Goal: Transaction & Acquisition: Purchase product/service

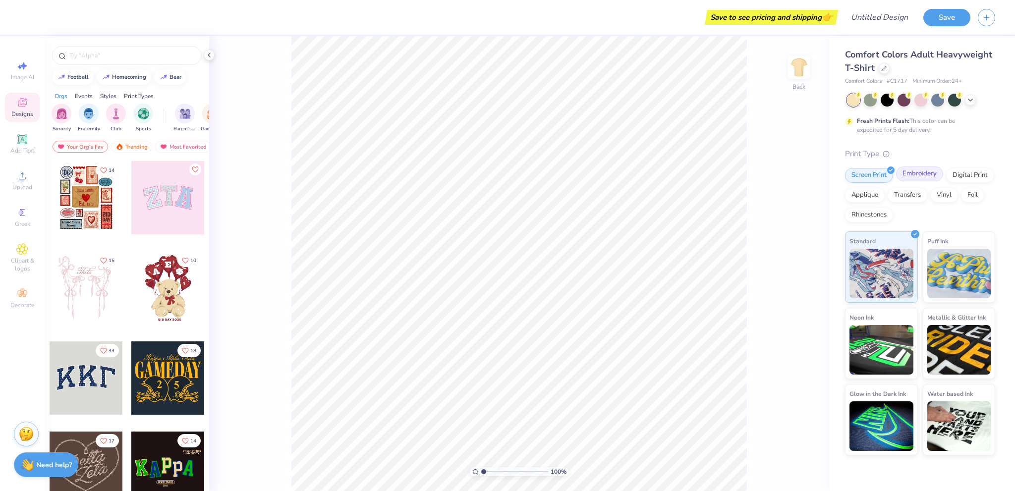
click at [922, 177] on div "Embroidery" at bounding box center [919, 174] width 47 height 15
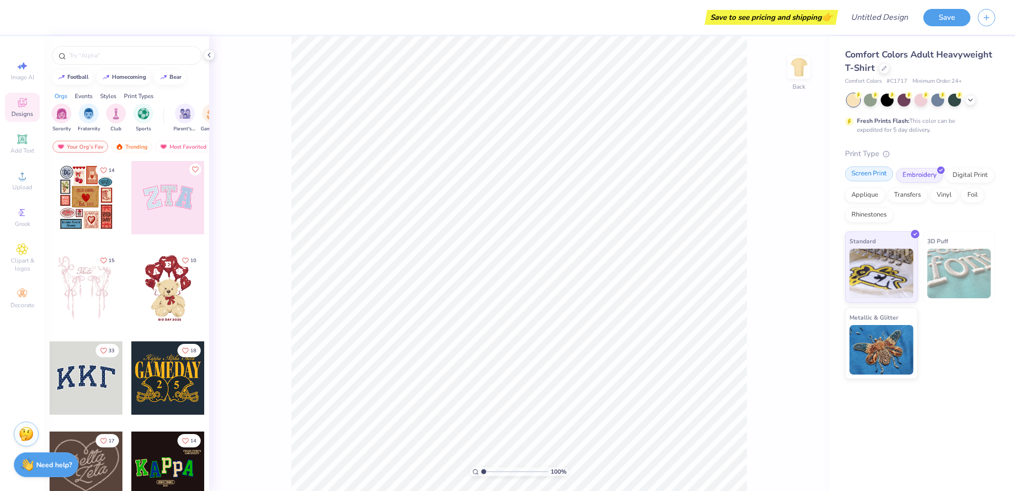
click at [872, 178] on div "Screen Print" at bounding box center [869, 174] width 48 height 15
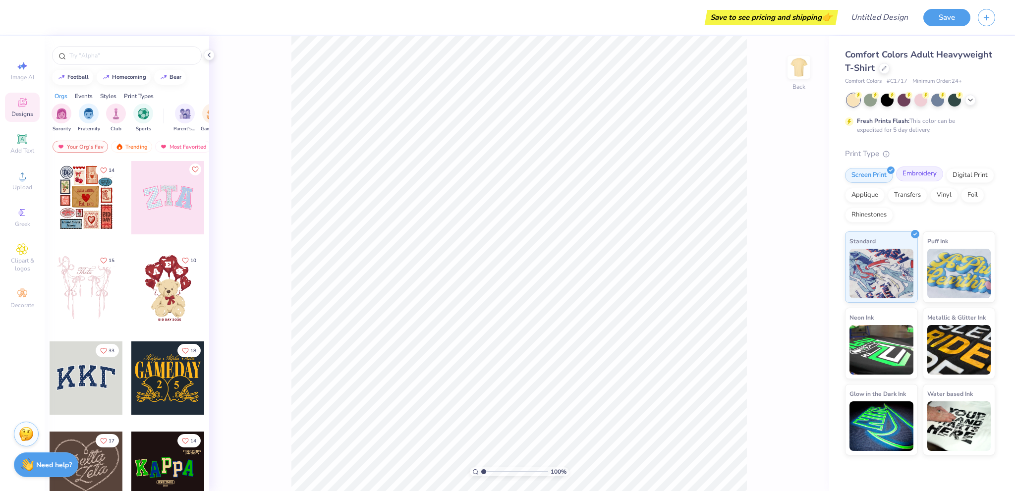
click at [912, 176] on div "Embroidery" at bounding box center [919, 174] width 47 height 15
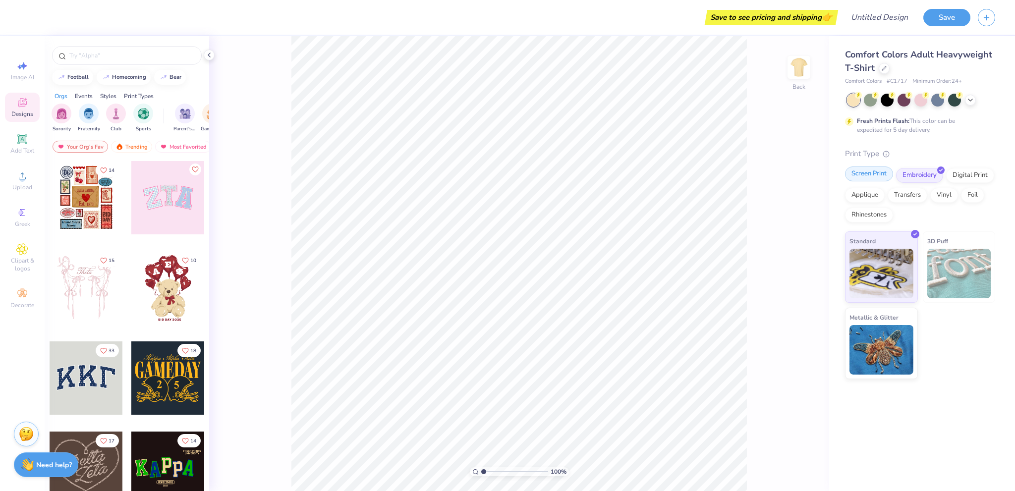
click at [875, 179] on div "Screen Print" at bounding box center [869, 174] width 48 height 15
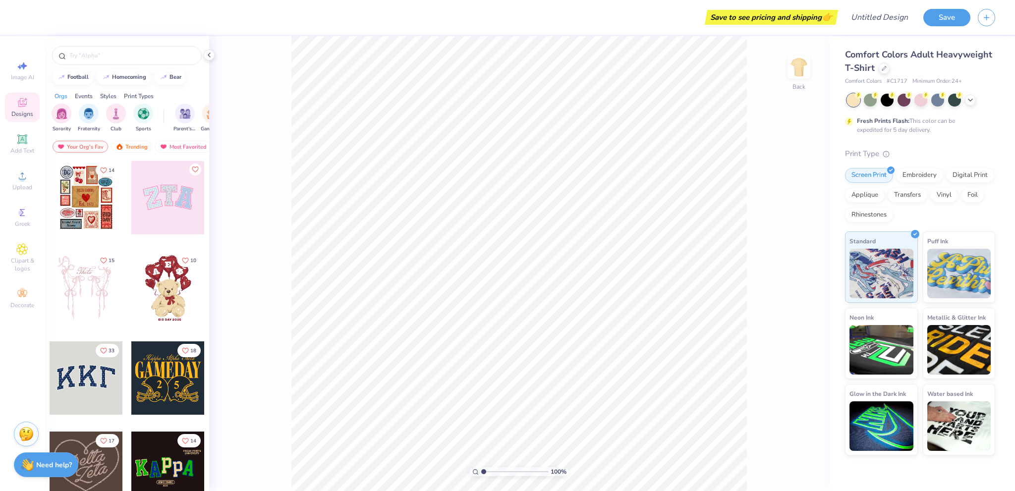
click at [918, 147] on div "Comfort Colors Adult Heavyweight T-Shirt Comfort Colors # C1717 Minimum Order: …" at bounding box center [920, 251] width 150 height 407
click at [910, 178] on div "Embroidery" at bounding box center [919, 174] width 47 height 15
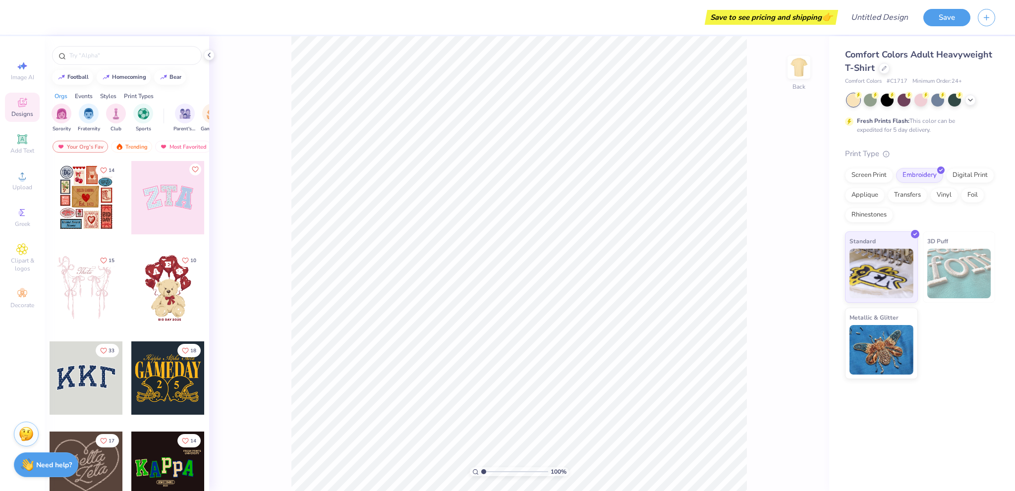
click at [922, 146] on div "Comfort Colors Adult Heavyweight T-Shirt Comfort Colors # C1717 Minimum Order: …" at bounding box center [920, 213] width 150 height 331
click at [883, 151] on icon at bounding box center [886, 152] width 7 height 7
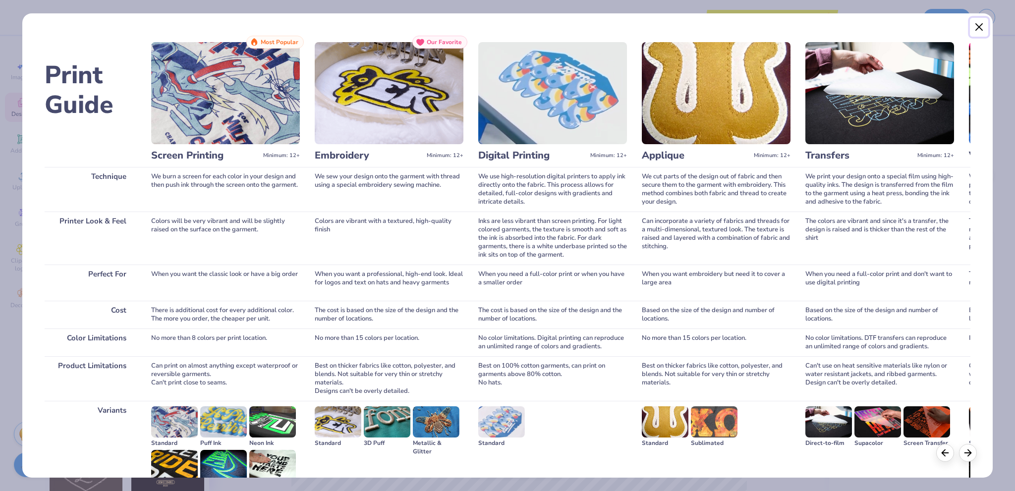
click at [979, 25] on button "Close" at bounding box center [979, 27] width 19 height 19
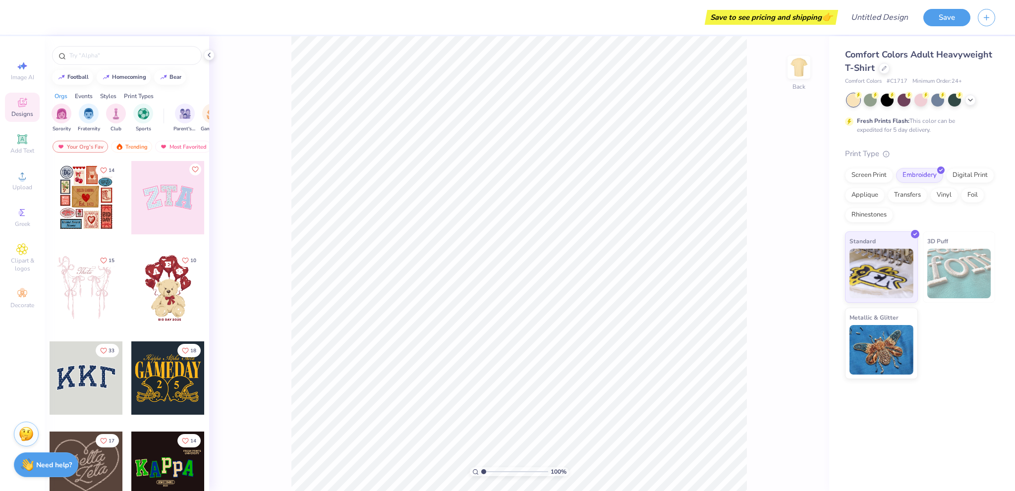
click at [963, 148] on div "Print Type" at bounding box center [920, 153] width 150 height 11
click at [950, 361] on div "Standard 3D Puff Metallic & Glitter" at bounding box center [920, 305] width 150 height 148
click at [942, 329] on div "Standard 3D Puff Metallic & Glitter" at bounding box center [920, 305] width 150 height 148
click at [865, 178] on div "Screen Print" at bounding box center [869, 174] width 48 height 15
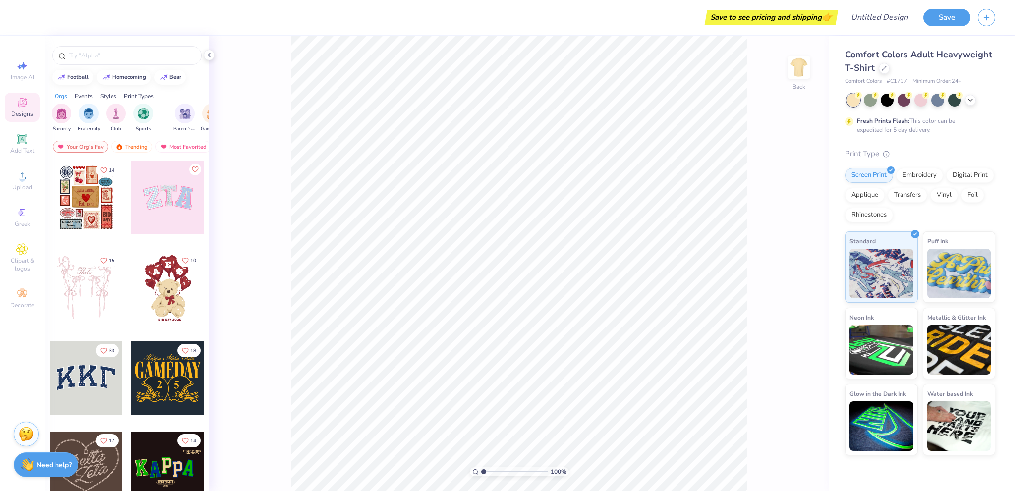
click at [945, 145] on div "Comfort Colors Adult Heavyweight T-Shirt Comfort Colors # C1717 Minimum Order: …" at bounding box center [920, 251] width 150 height 407
click at [927, 170] on div "Embroidery" at bounding box center [919, 174] width 47 height 15
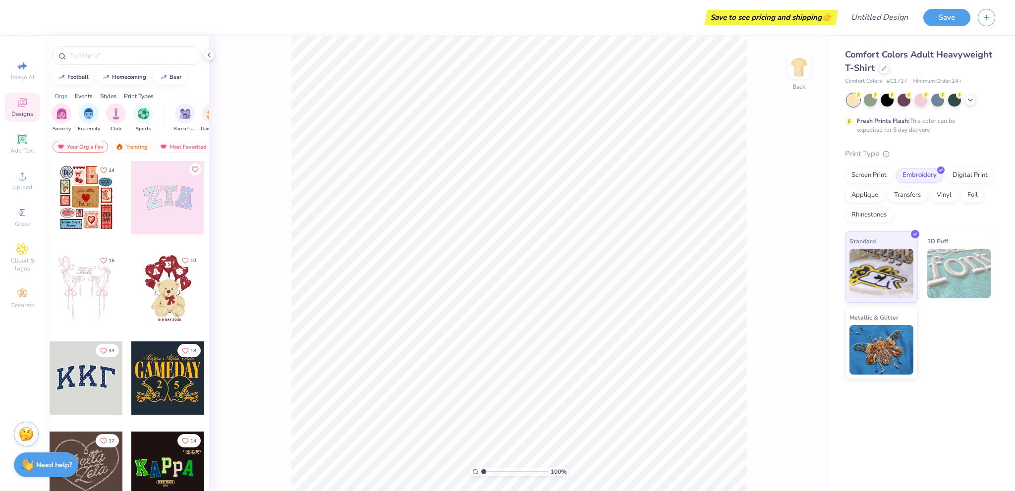
click at [916, 154] on div "Print Type" at bounding box center [920, 153] width 150 height 11
click at [897, 154] on div "Print Type" at bounding box center [920, 153] width 150 height 11
click at [885, 173] on div "Screen Print" at bounding box center [869, 174] width 48 height 15
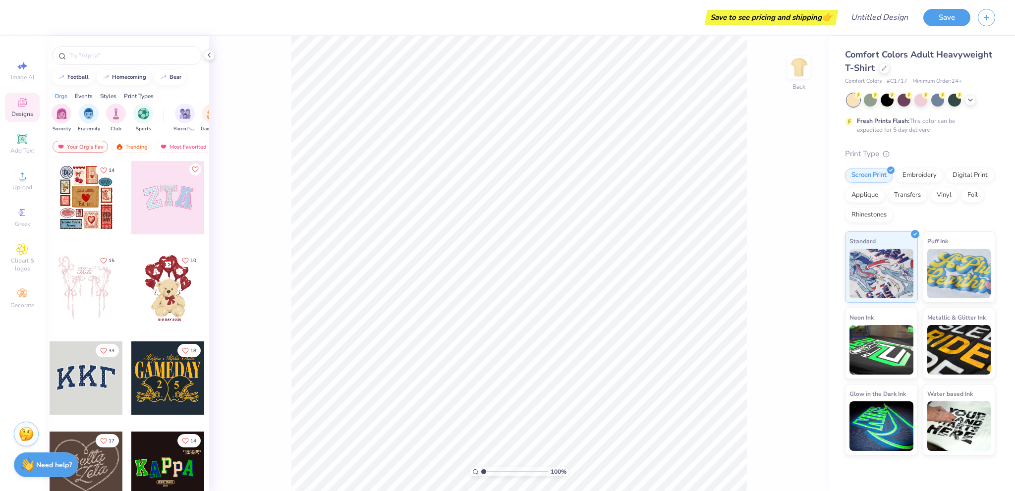
click at [917, 163] on div "Print Type Screen Print Embroidery Digital Print Applique Transfers Vinyl Foil …" at bounding box center [920, 302] width 150 height 308
click at [915, 176] on div "Embroidery" at bounding box center [919, 174] width 47 height 15
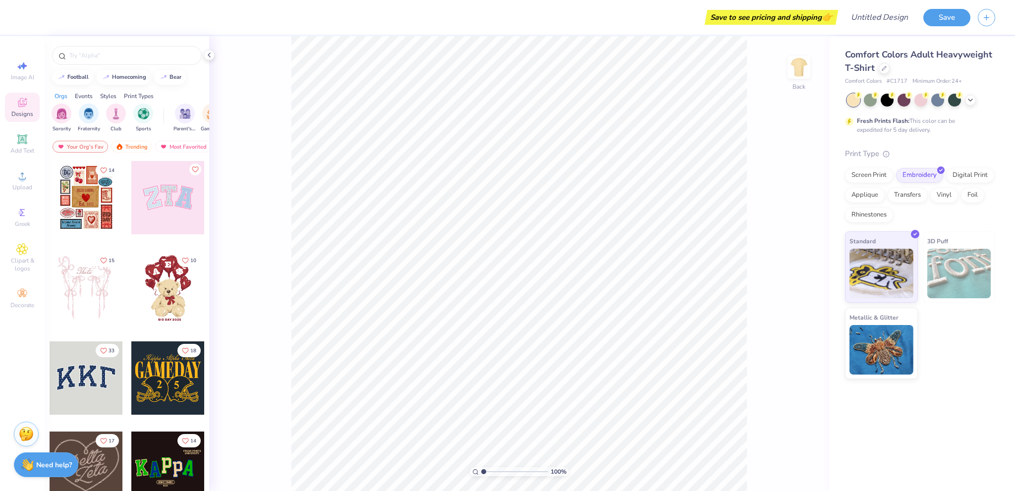
click at [924, 155] on div "Print Type" at bounding box center [920, 153] width 150 height 11
click at [926, 146] on div "Comfort Colors Adult Heavyweight T-Shirt Comfort Colors # C1717 Minimum Order: …" at bounding box center [920, 213] width 150 height 331
click at [907, 155] on div "Print Type" at bounding box center [920, 153] width 150 height 11
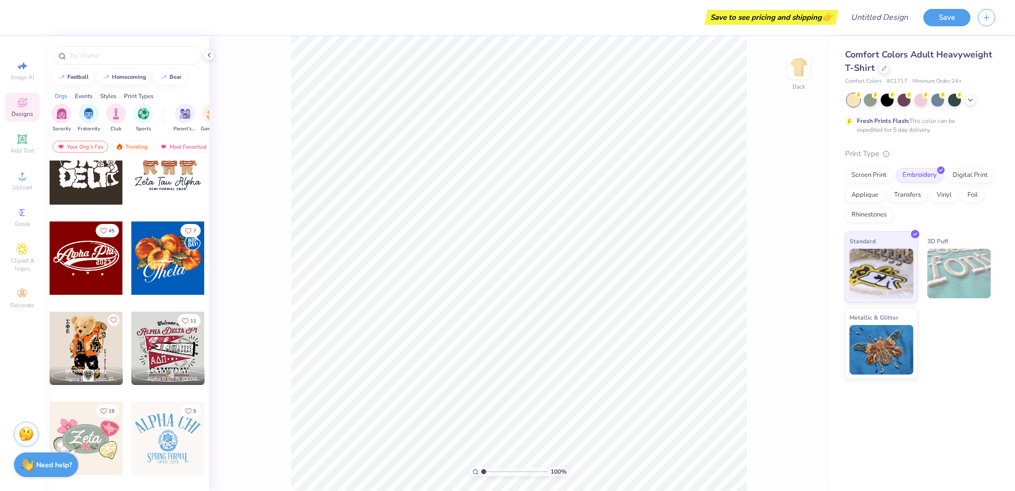
scroll to position [396, 0]
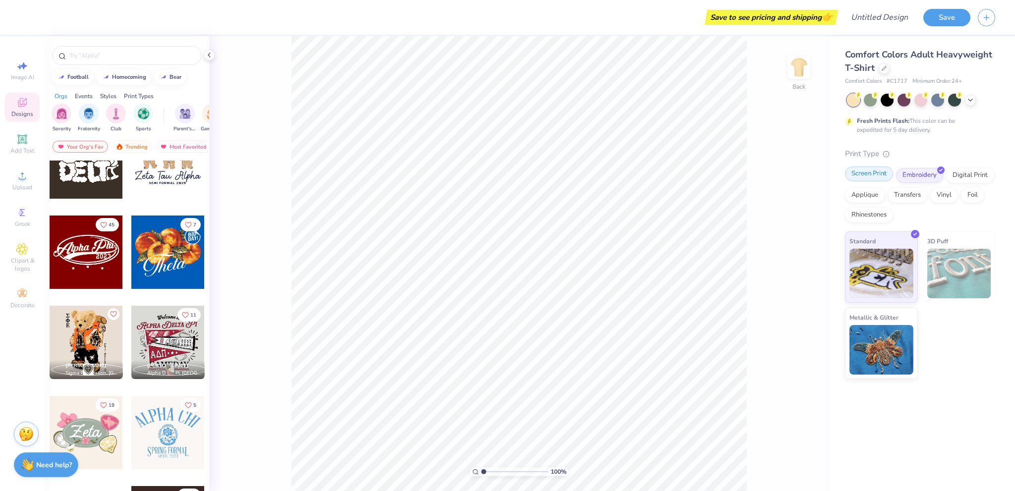
click at [873, 175] on div "Screen Print" at bounding box center [869, 174] width 48 height 15
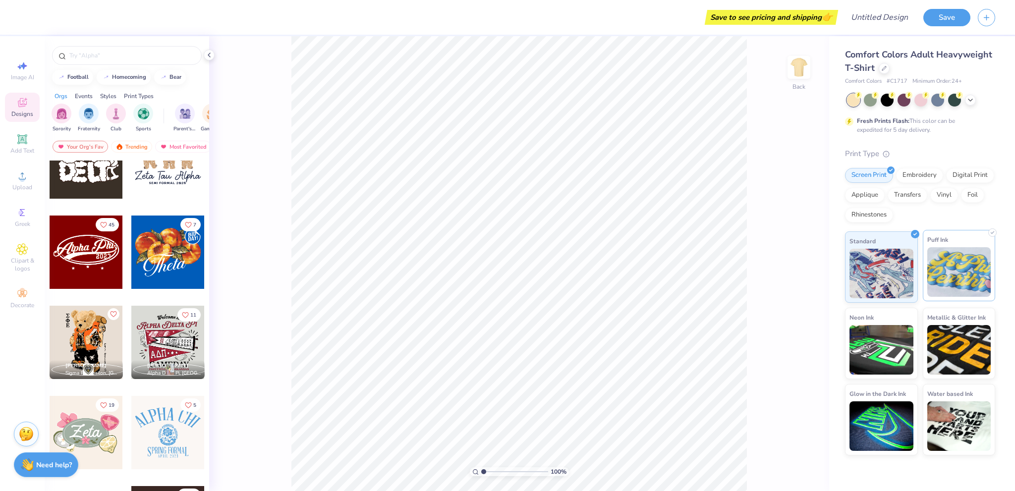
click at [932, 278] on img at bounding box center [959, 272] width 64 height 50
click at [909, 278] on img at bounding box center [881, 272] width 64 height 50
click at [916, 174] on div "Embroidery" at bounding box center [919, 174] width 47 height 15
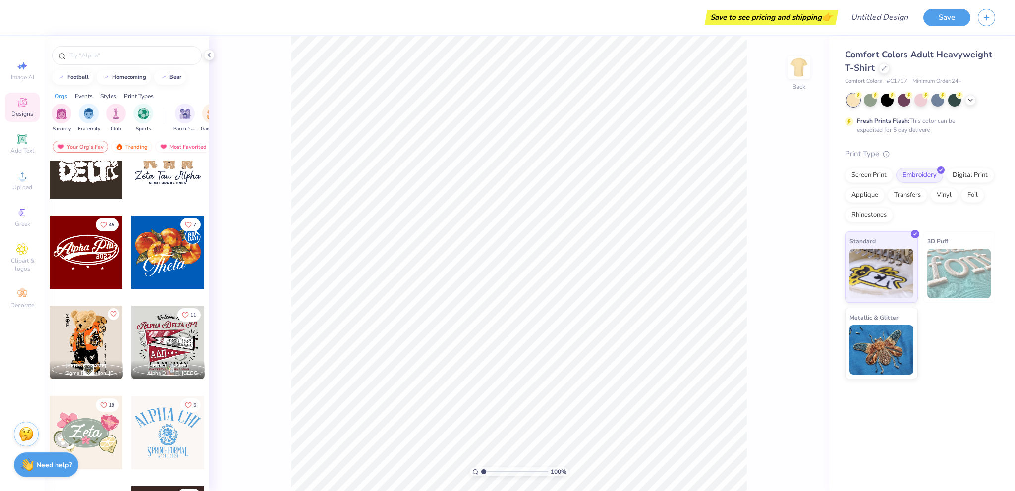
click at [912, 156] on div "Print Type" at bounding box center [920, 153] width 150 height 11
click at [984, 99] on div at bounding box center [921, 100] width 148 height 13
click at [973, 99] on icon at bounding box center [970, 99] width 8 height 8
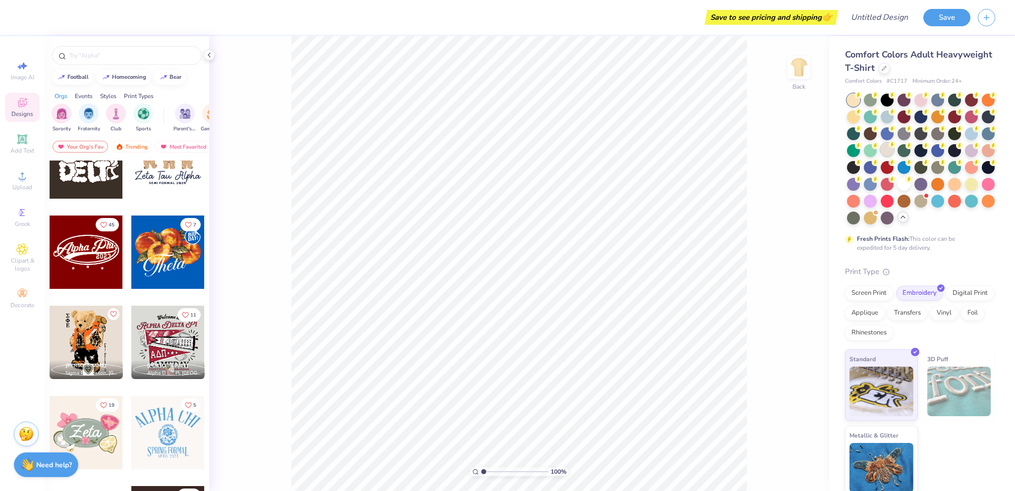
click at [893, 151] on div at bounding box center [887, 149] width 13 height 13
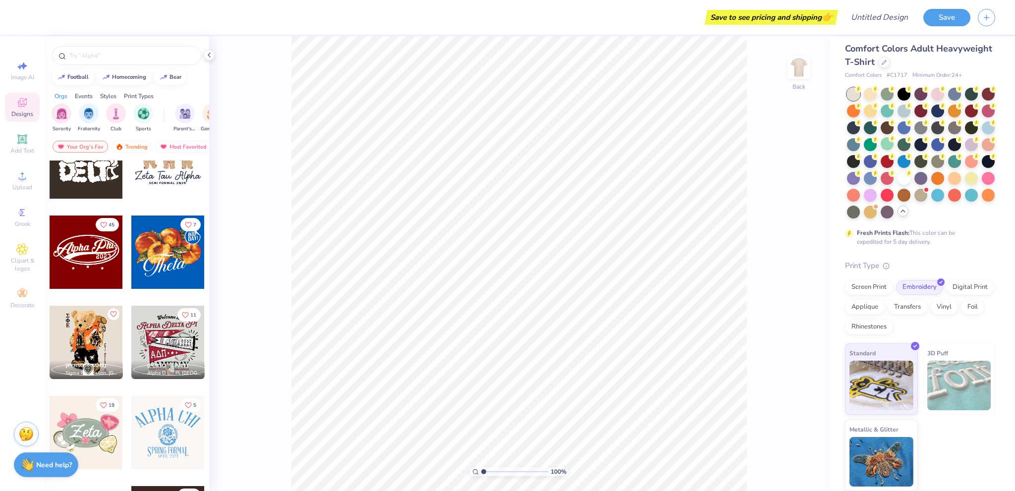
scroll to position [22, 0]
click at [21, 191] on div "Upload" at bounding box center [22, 180] width 35 height 29
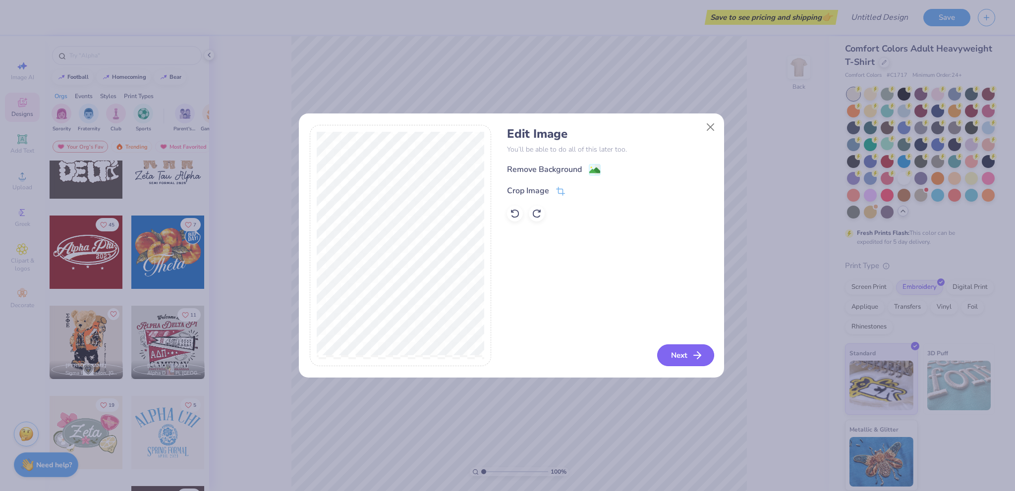
click at [691, 348] on button "Next" at bounding box center [685, 355] width 57 height 22
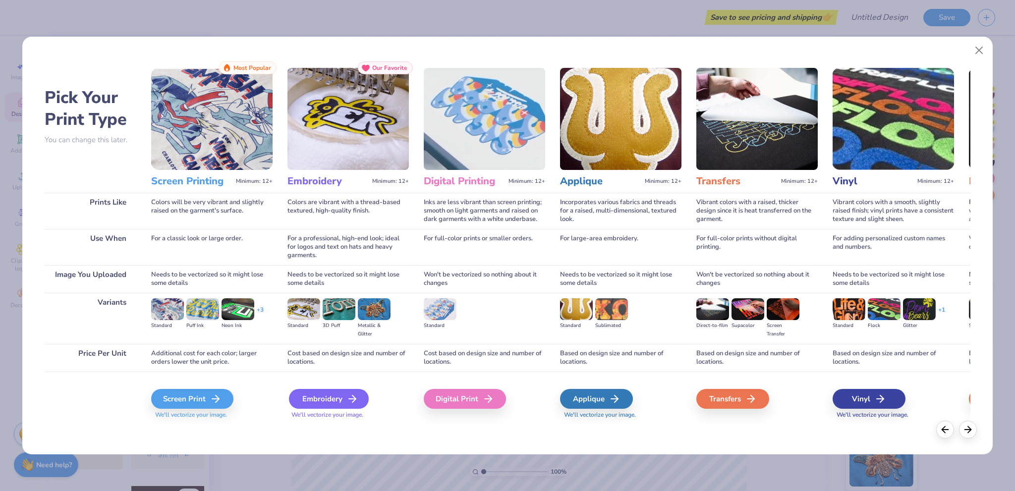
click at [341, 396] on div "Embroidery" at bounding box center [329, 399] width 80 height 20
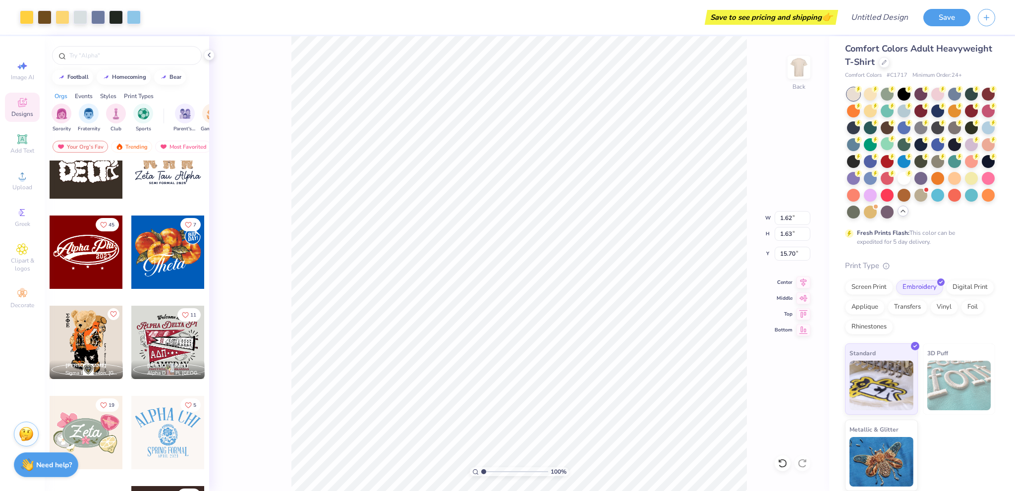
type input "1.62"
type input "1.63"
type input "3.00"
click at [29, 184] on span "Upload" at bounding box center [22, 187] width 20 height 8
click at [809, 59] on div at bounding box center [799, 68] width 46 height 46
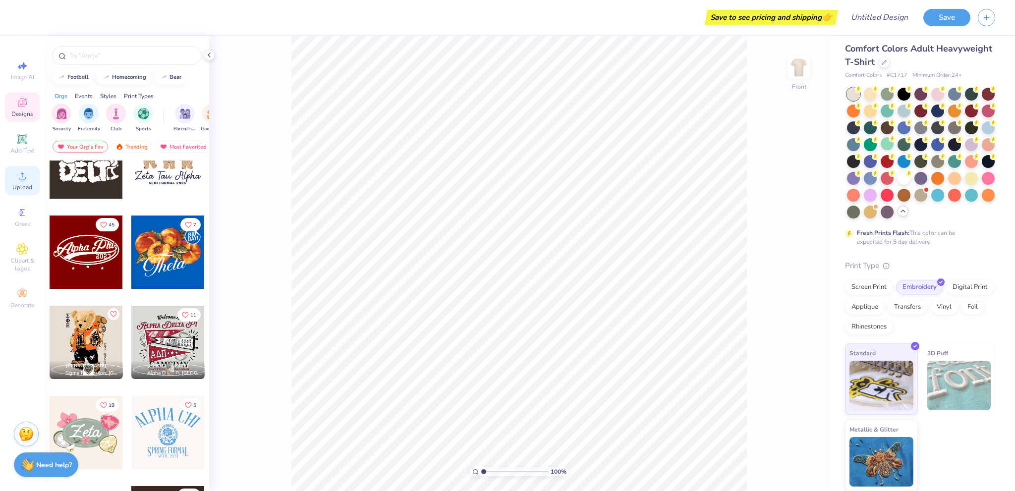
click at [14, 181] on div "Upload" at bounding box center [22, 180] width 35 height 29
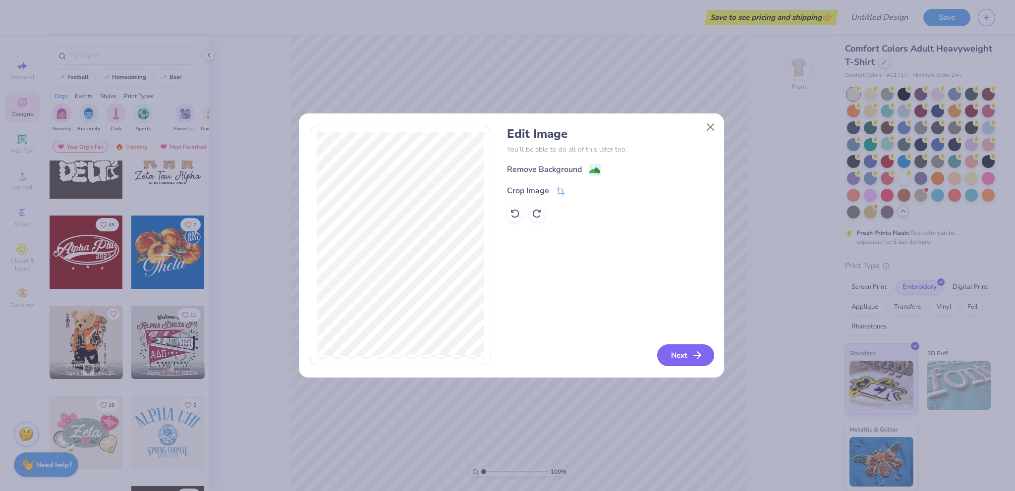
click at [676, 350] on button "Next" at bounding box center [685, 355] width 57 height 22
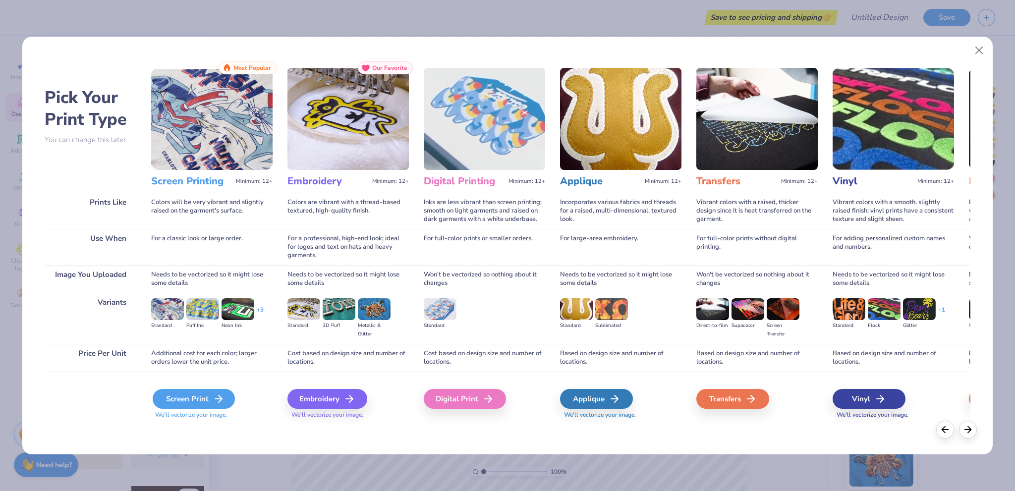
click at [206, 396] on div "Screen Print" at bounding box center [194, 399] width 82 height 20
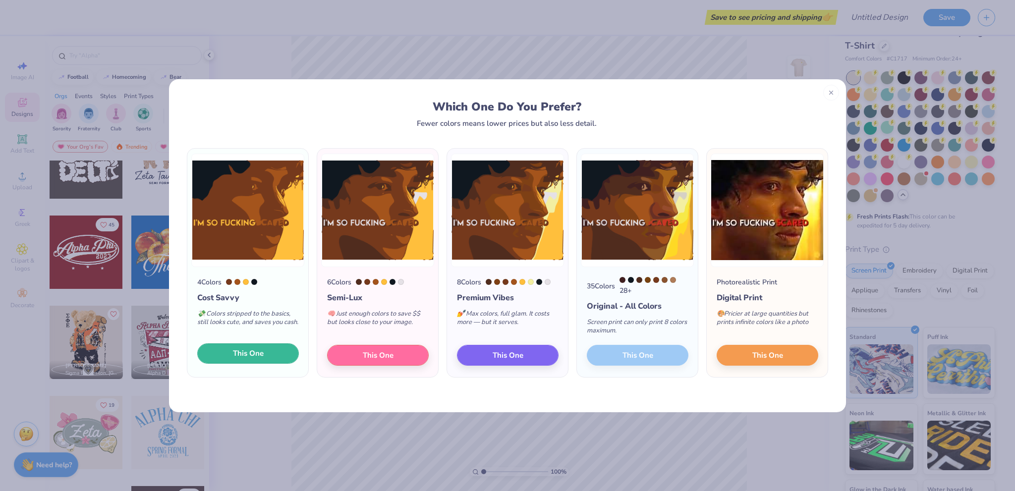
click at [277, 350] on button "This One" at bounding box center [248, 353] width 102 height 21
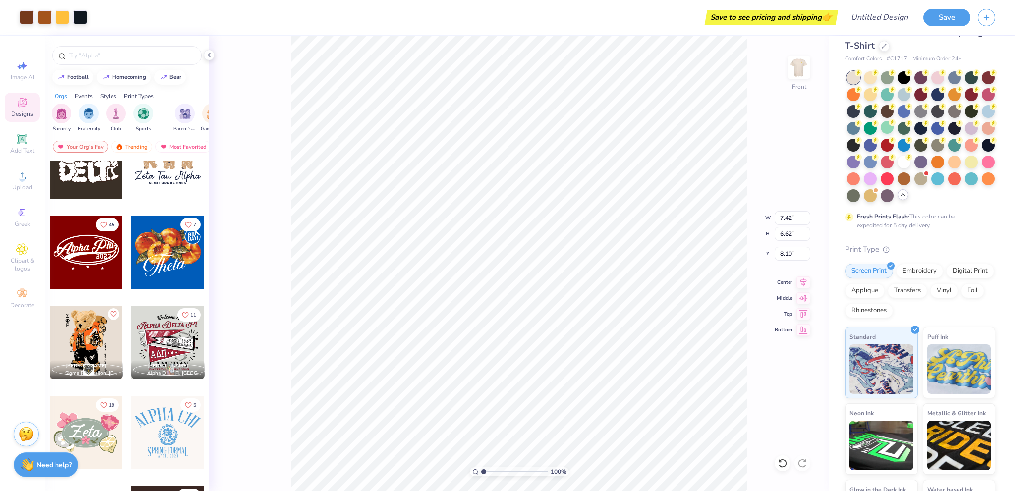
type input "8.64"
type input "9.18"
type input "8.19"
type input "4.35"
click at [799, 73] on img at bounding box center [799, 68] width 40 height 40
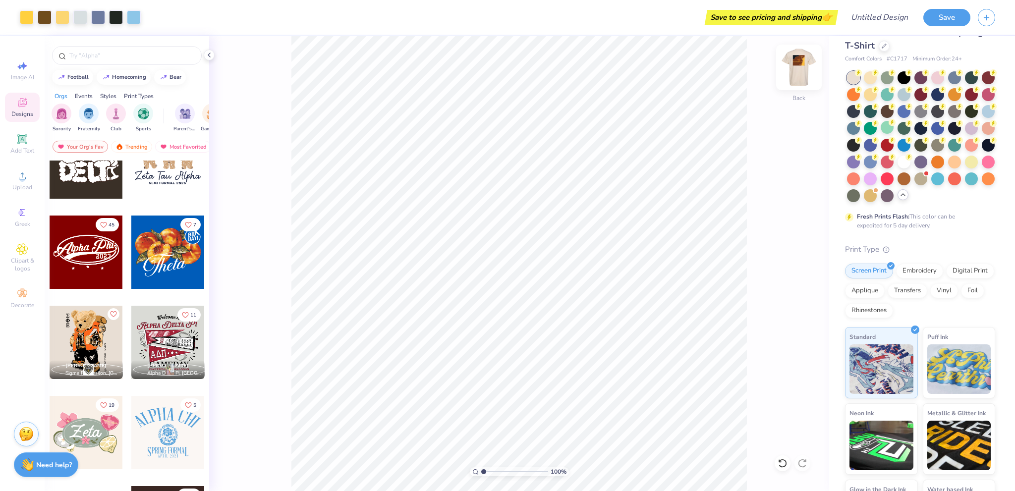
click at [790, 63] on img at bounding box center [799, 68] width 40 height 40
click at [797, 66] on img at bounding box center [799, 68] width 40 height 40
click at [907, 277] on div "Embroidery" at bounding box center [919, 269] width 47 height 15
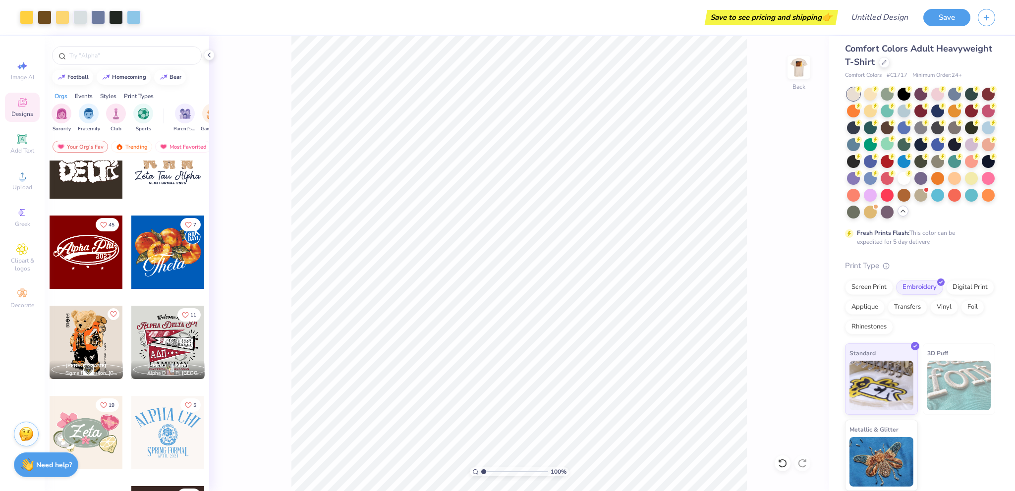
click at [785, 71] on div "100 % Back" at bounding box center [519, 263] width 620 height 455
click at [799, 68] on img at bounding box center [799, 68] width 40 height 40
click at [797, 80] on img at bounding box center [799, 68] width 40 height 40
